Goal: Information Seeking & Learning: Learn about a topic

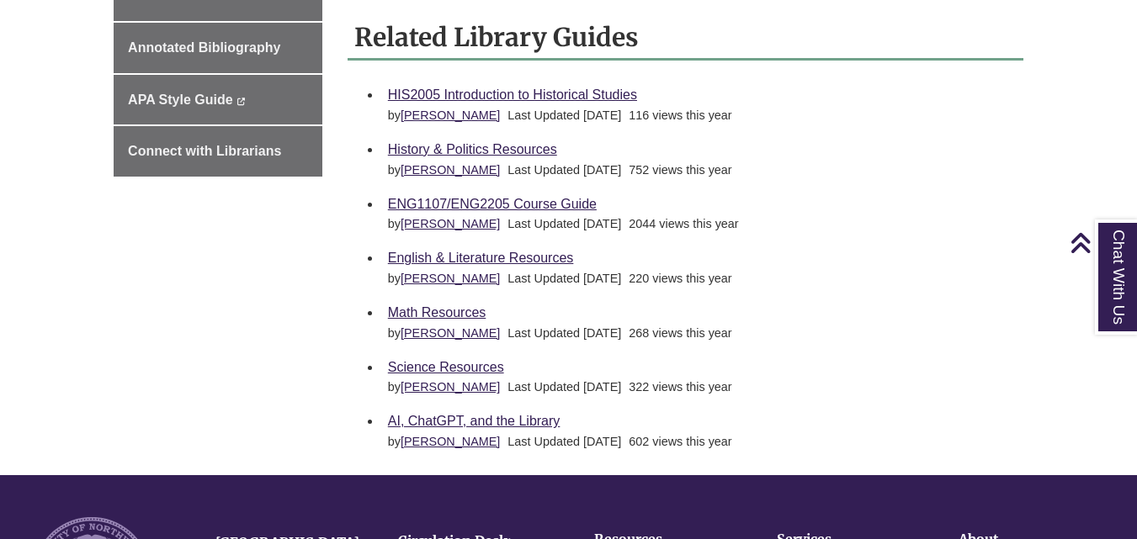
scroll to position [710, 0]
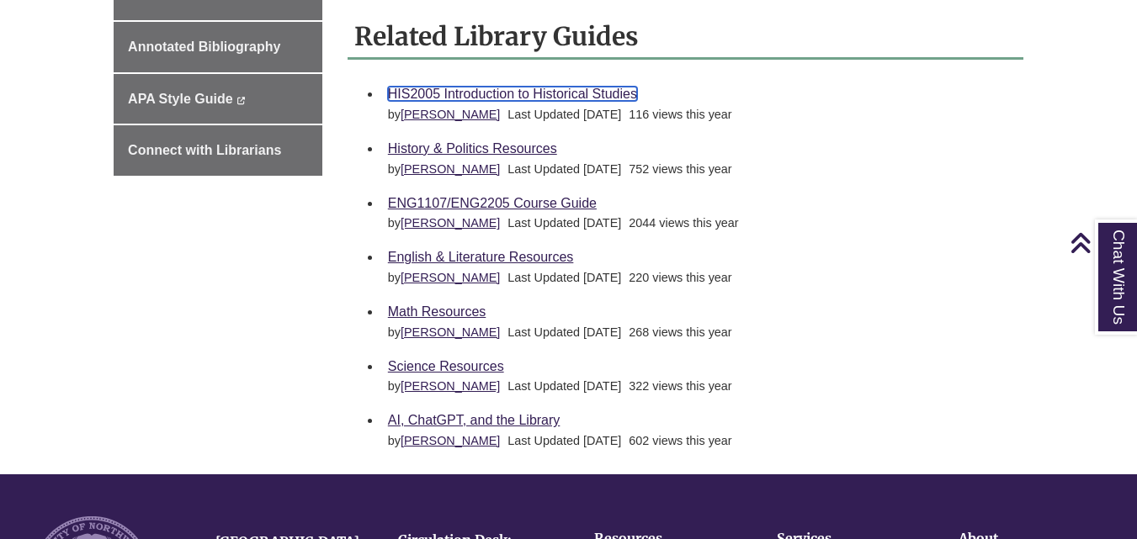
click at [411, 91] on link "HIS2005 Introduction to Historical Studies" at bounding box center [512, 94] width 249 height 14
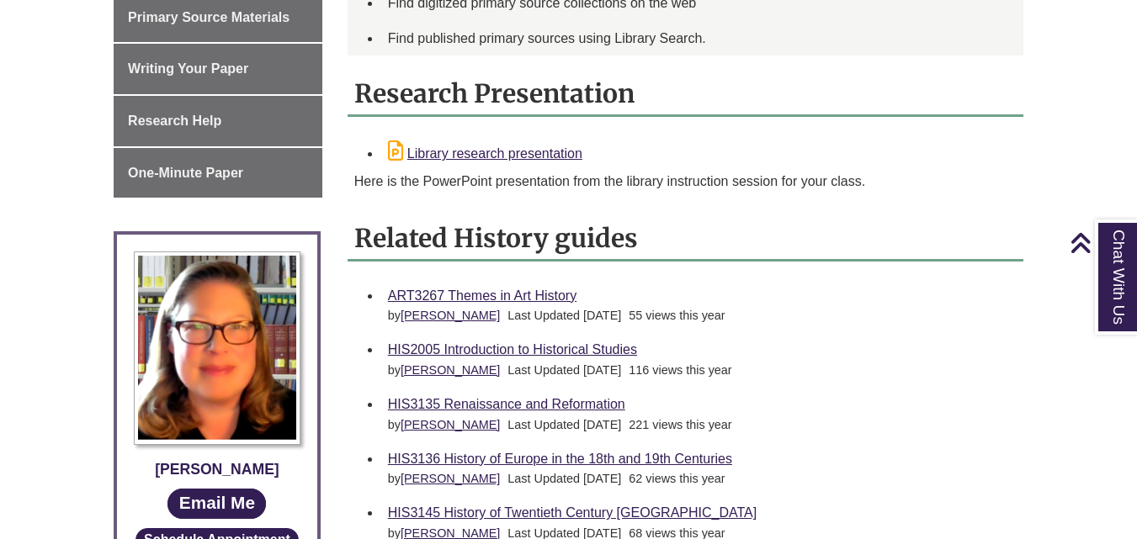
scroll to position [804, 0]
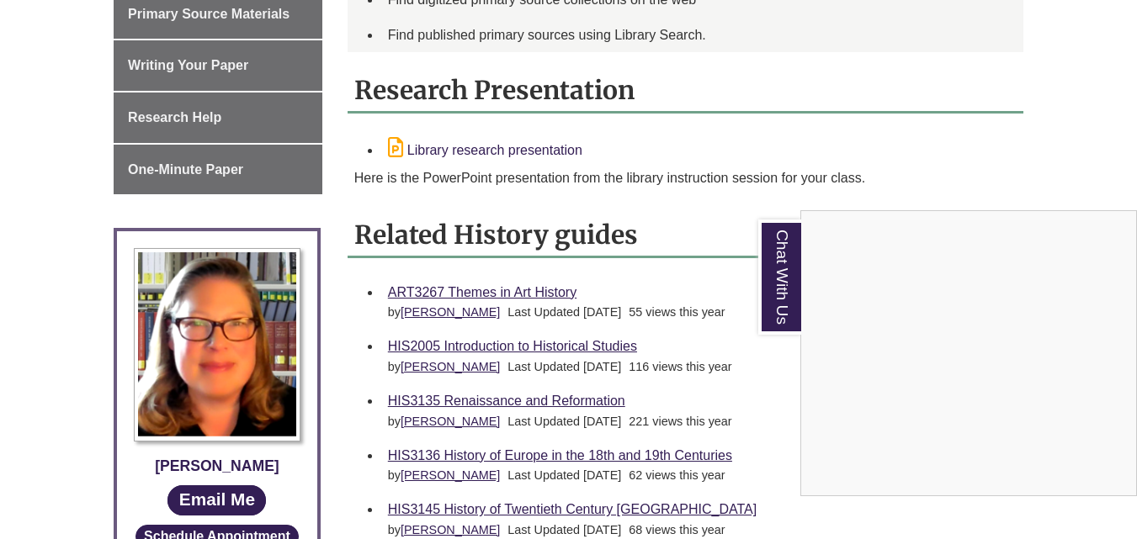
click at [492, 133] on div "Chat With Us" at bounding box center [568, 269] width 1137 height 539
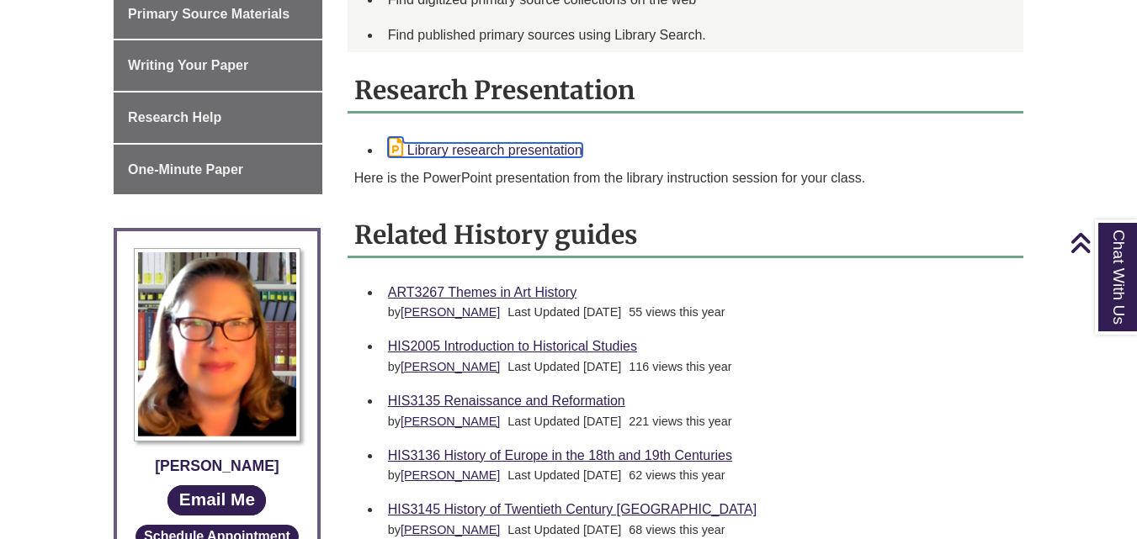
click at [490, 143] on link "Library research presentation" at bounding box center [485, 150] width 194 height 14
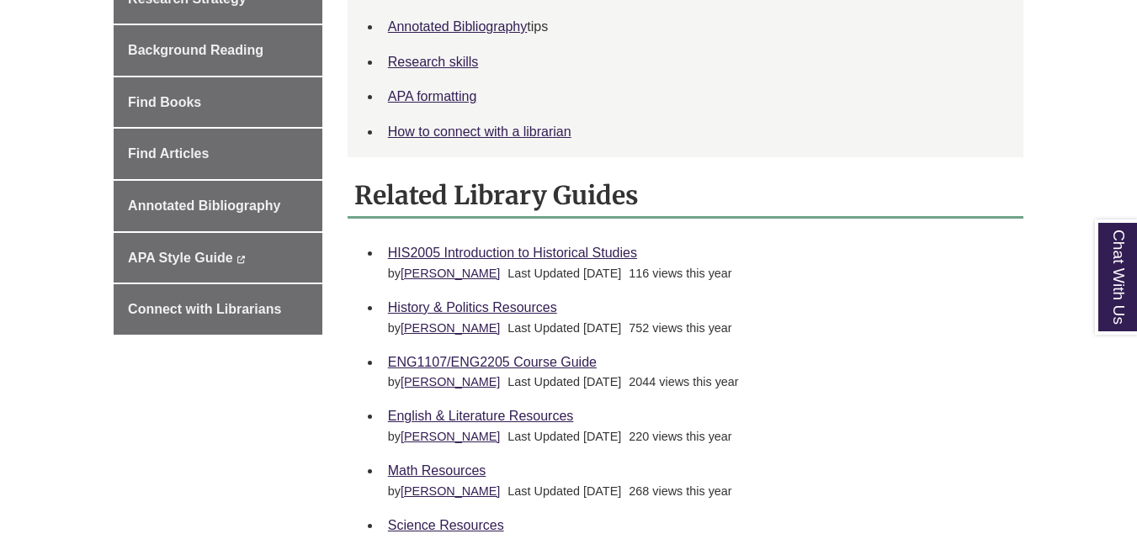
scroll to position [552, 0]
click at [433, 66] on link "Research skills" at bounding box center [433, 61] width 91 height 14
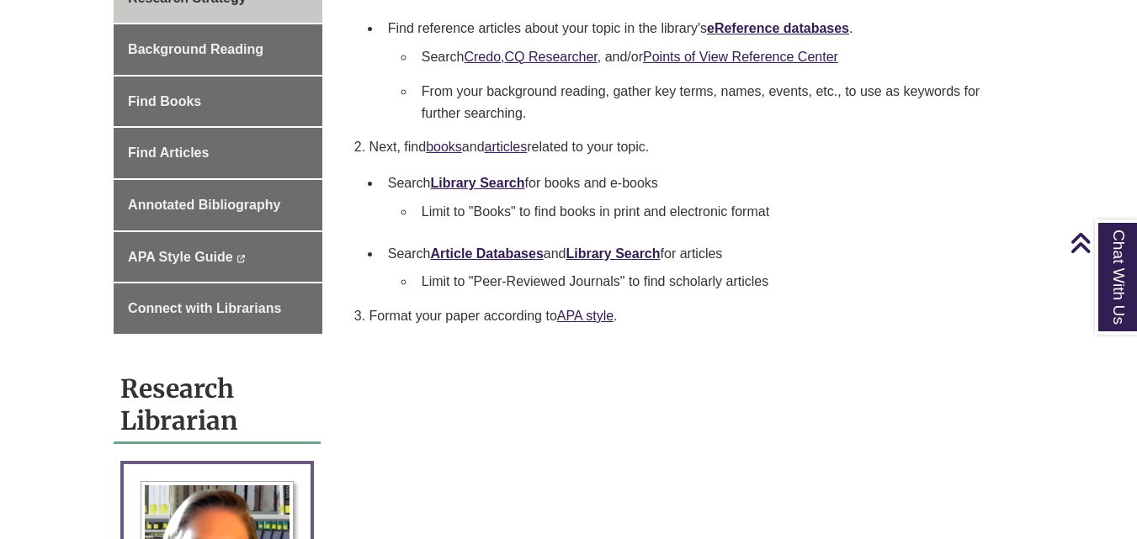
scroll to position [561, 0]
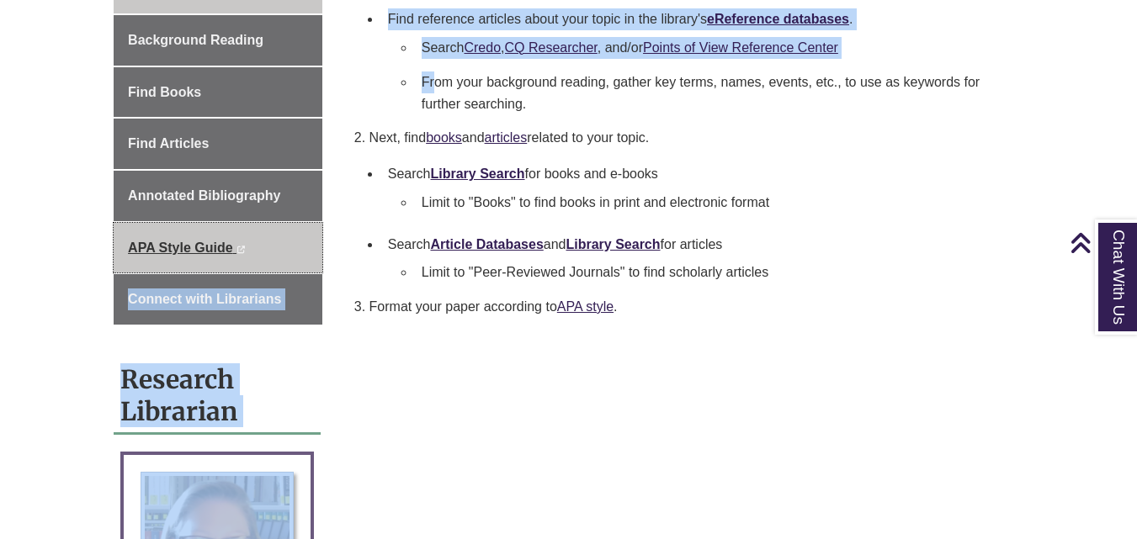
drag, startPoint x: 437, startPoint y: 69, endPoint x: 305, endPoint y: 230, distance: 208.6
click at [305, 230] on div "About this Guide Research Strategy Background Reading Find Books Find Articles …" at bounding box center [568, 445] width 935 height 1067
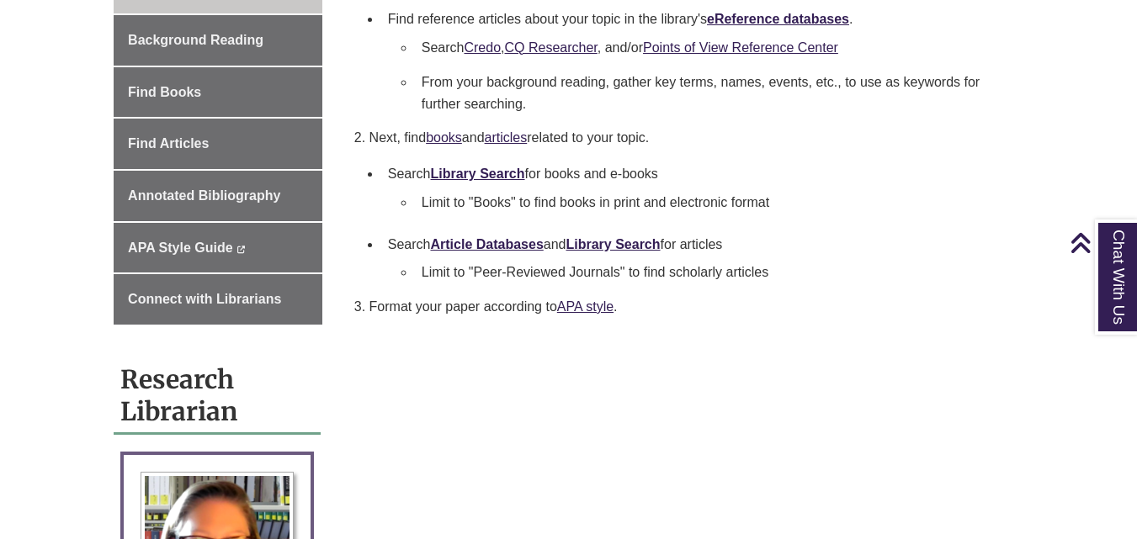
click at [423, 194] on li "Limit to "Books" to find books in print and electronic format" at bounding box center [712, 202] width 595 height 35
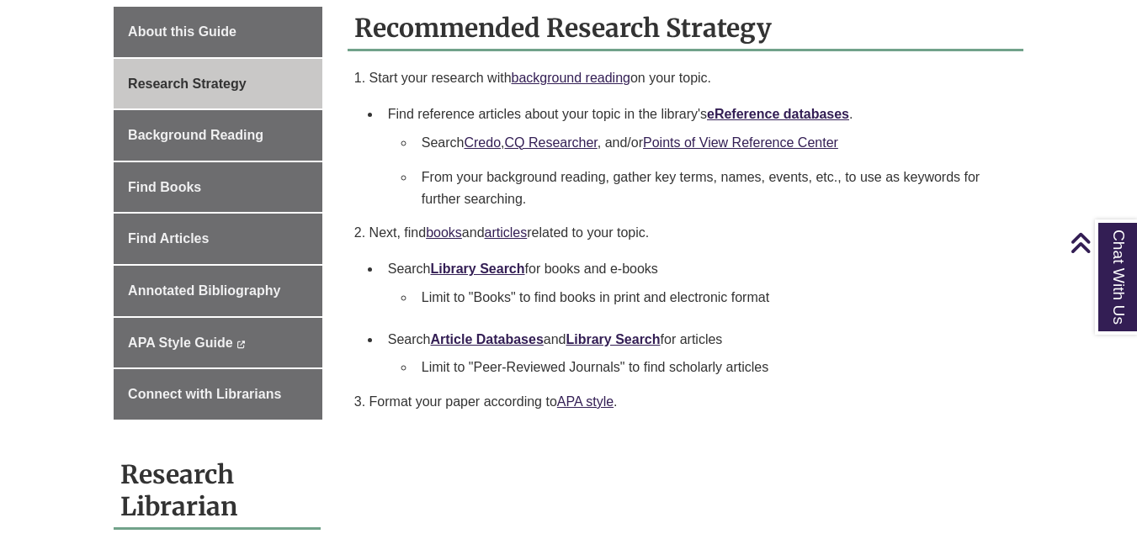
scroll to position [430, 0]
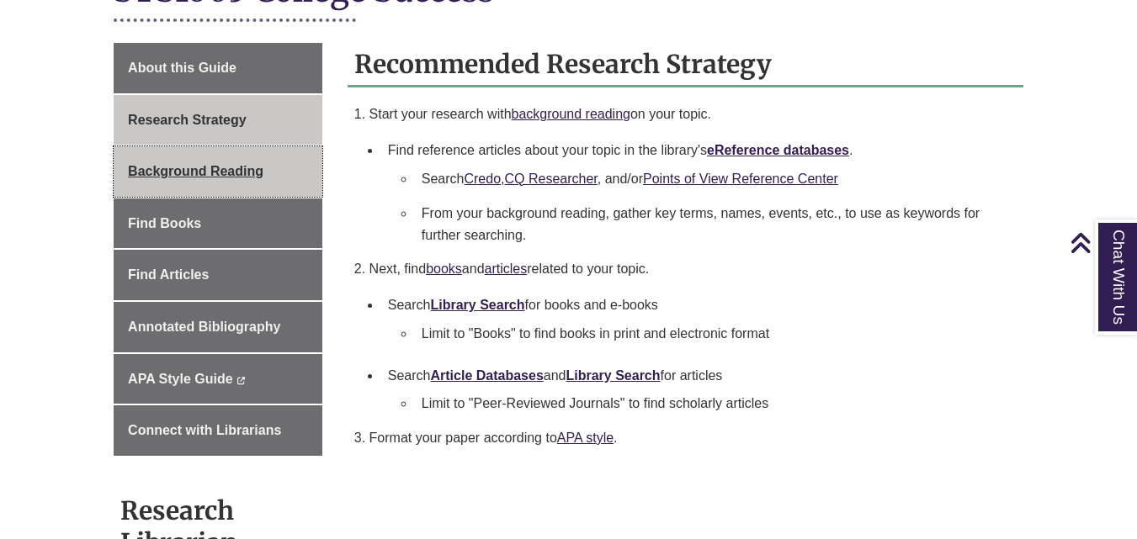
click at [207, 171] on span "Background Reading" at bounding box center [195, 171] width 135 height 14
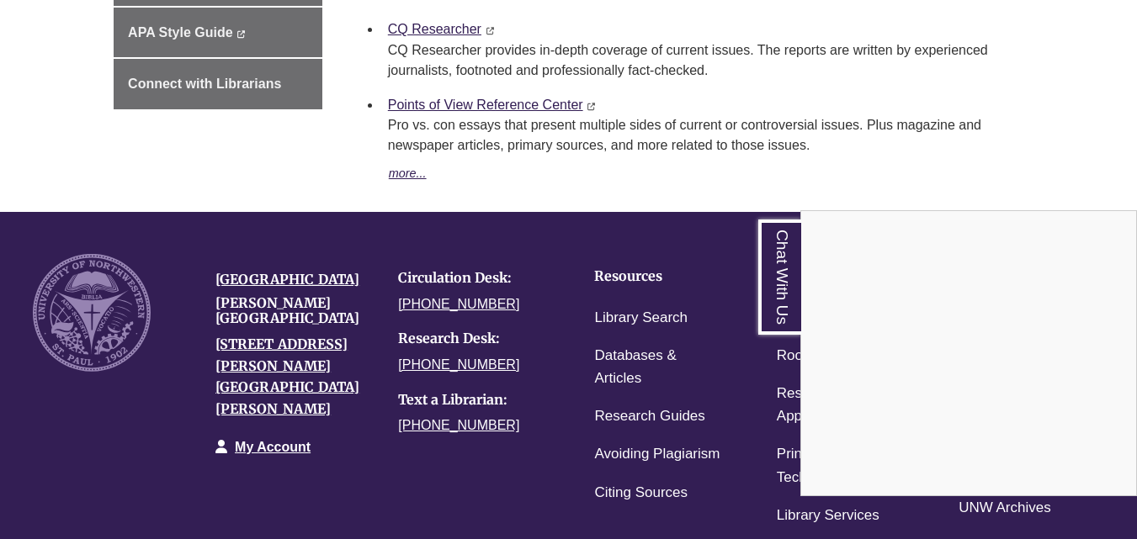
scroll to position [776, 0]
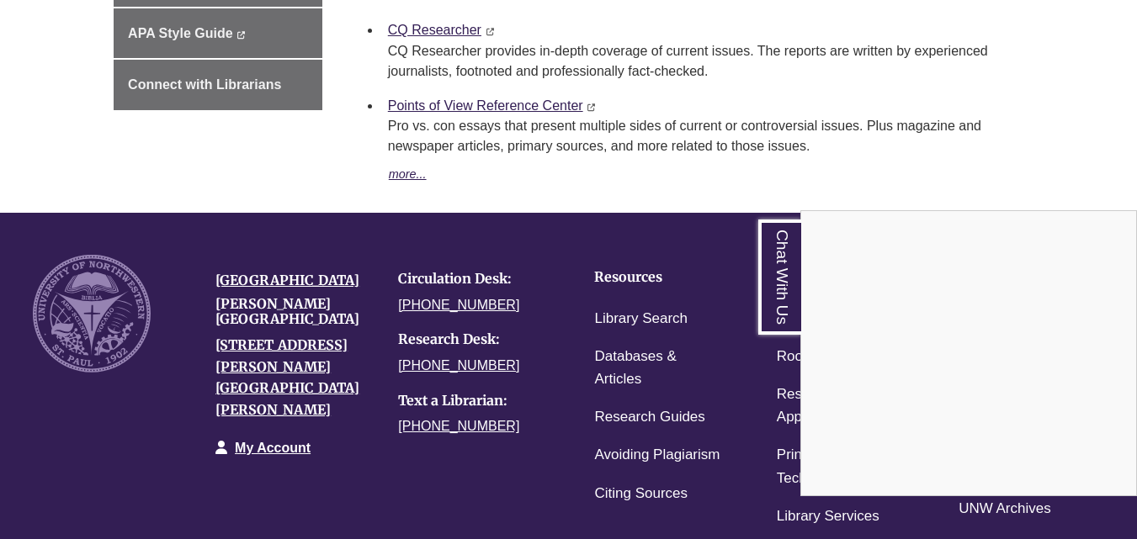
drag, startPoint x: 815, startPoint y: 292, endPoint x: 517, endPoint y: 395, distance: 315.8
click at [517, 395] on div "Chat With Us" at bounding box center [568, 269] width 1137 height 539
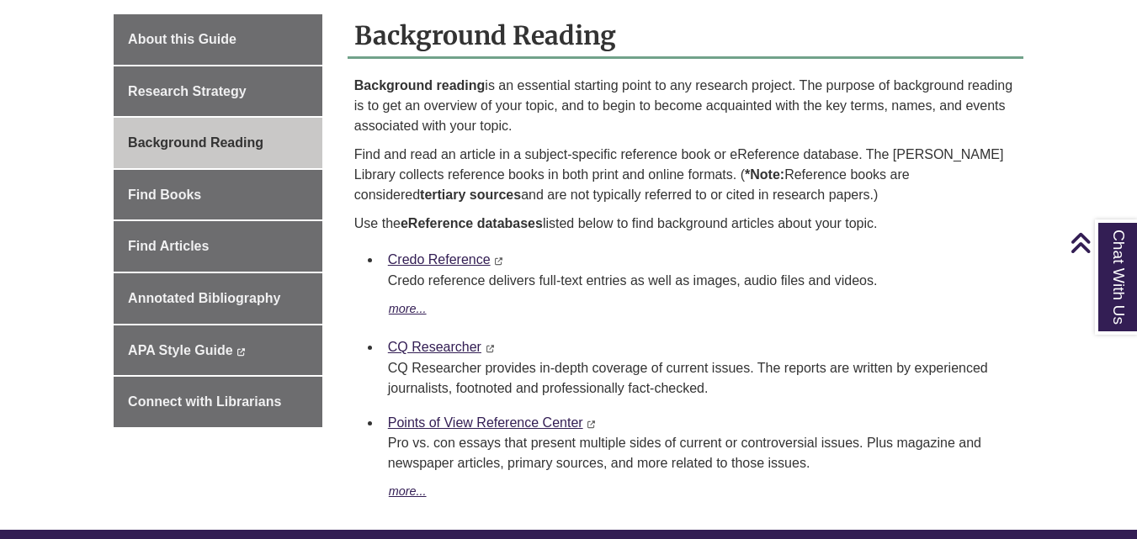
scroll to position [458, 0]
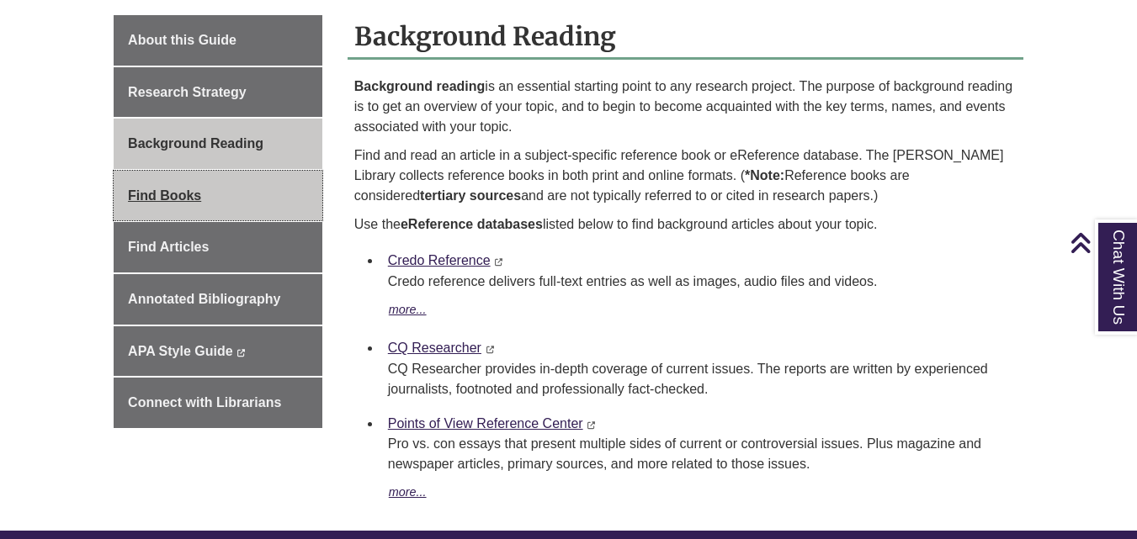
click at [156, 198] on span "Find Books" at bounding box center [164, 195] width 73 height 14
